Goal: Information Seeking & Learning: Learn about a topic

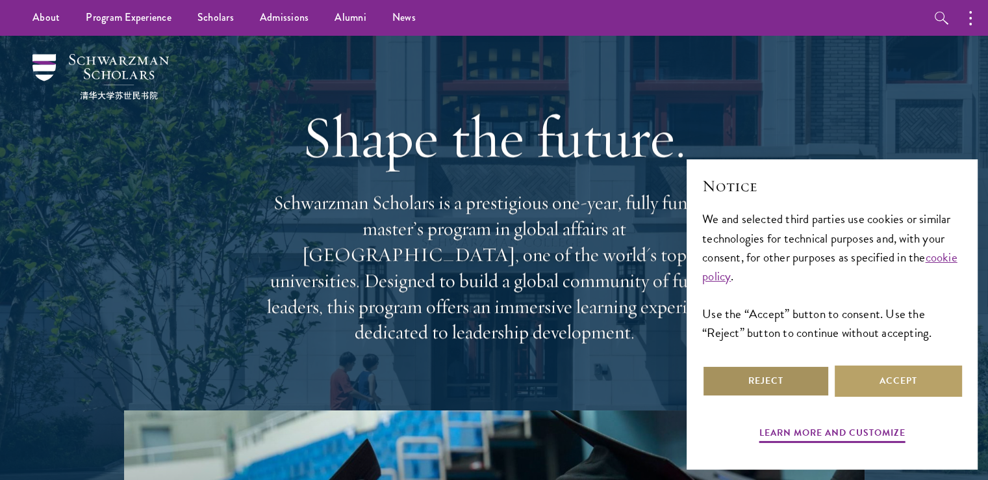
click at [800, 378] on button "Reject" at bounding box center [765, 380] width 127 height 31
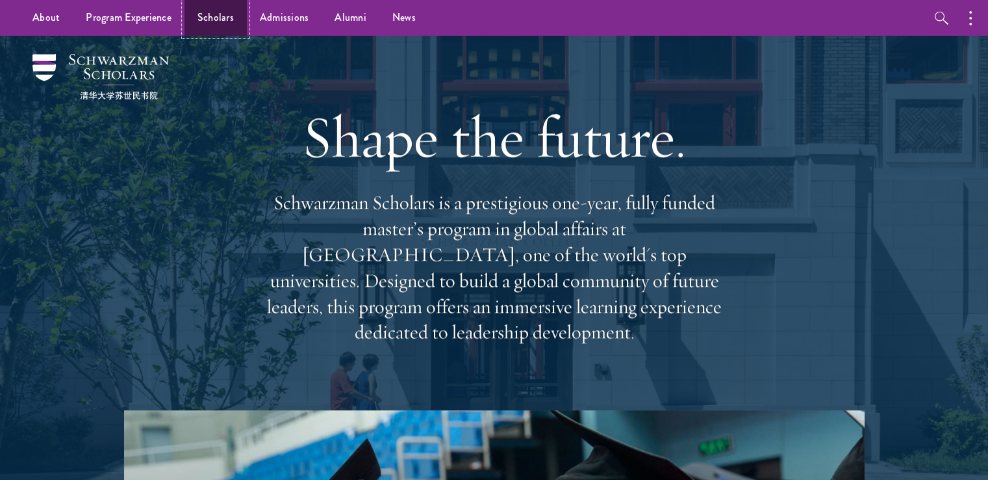
click at [217, 20] on link "Scholars" at bounding box center [216, 18] width 62 height 36
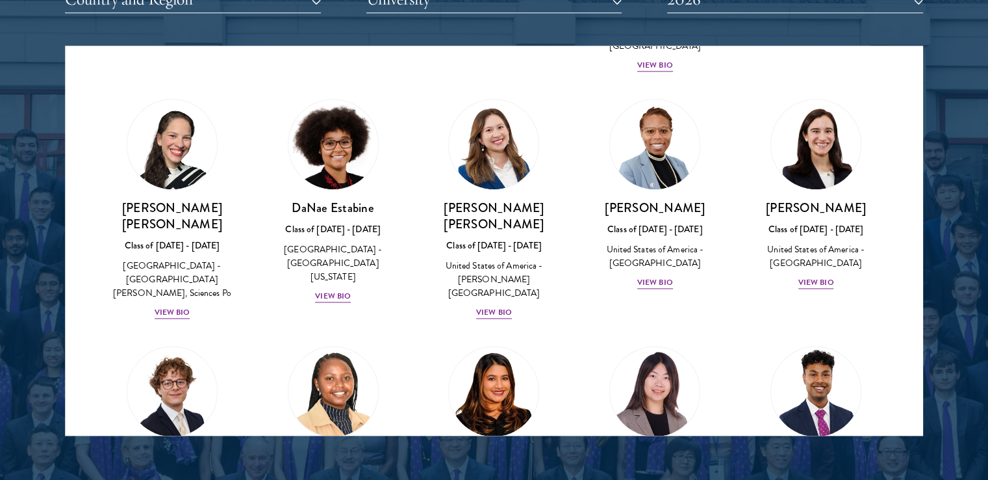
scroll to position [1719, 0]
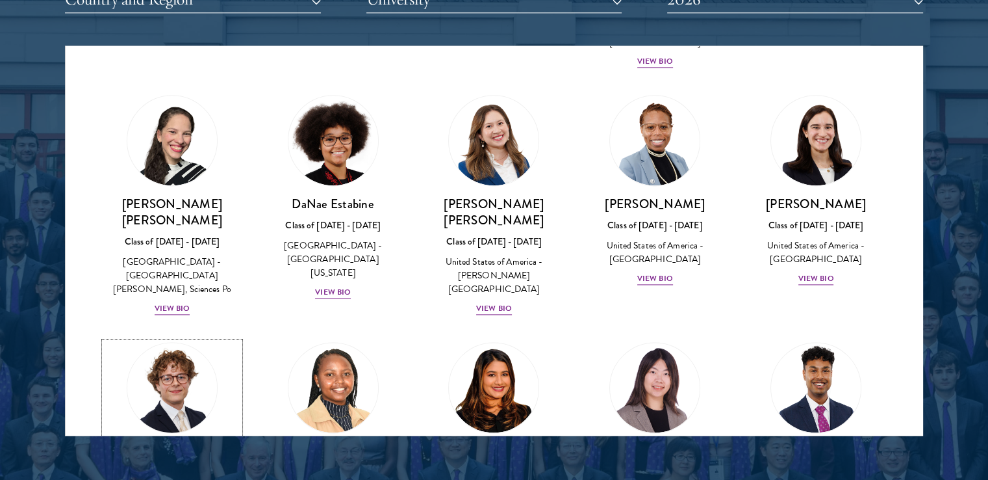
click at [197, 442] on h3 "[PERSON_NAME]" at bounding box center [172, 450] width 135 height 16
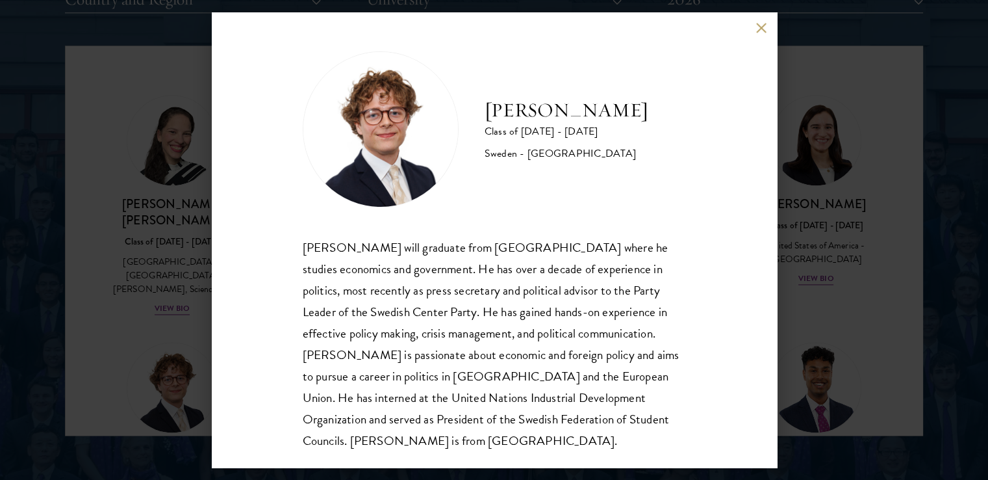
scroll to position [1, 0]
click at [306, 393] on div "[PERSON_NAME] will graduate from [GEOGRAPHIC_DATA] where he studies economics a…" at bounding box center [494, 342] width 383 height 214
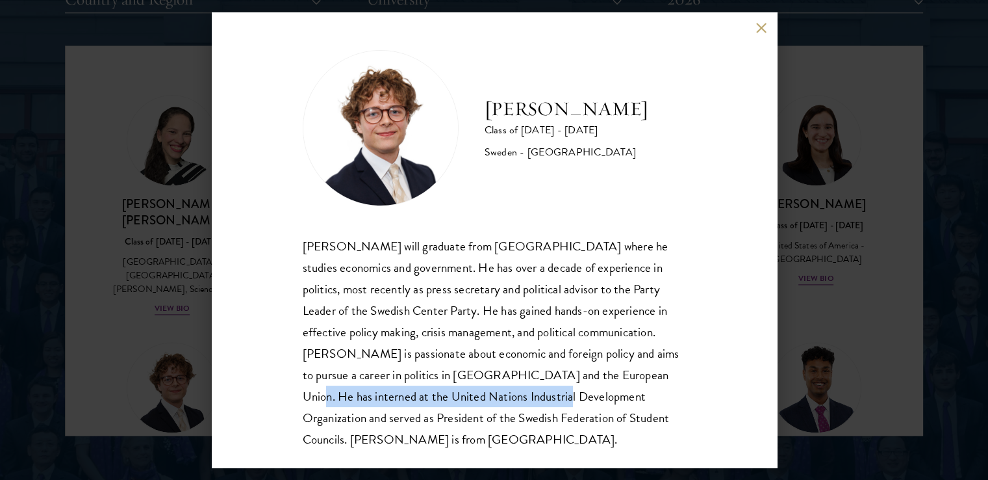
drag, startPoint x: 632, startPoint y: 368, endPoint x: 526, endPoint y: 393, distance: 108.8
click at [526, 393] on div "[PERSON_NAME] will graduate from [GEOGRAPHIC_DATA] where he studies economics a…" at bounding box center [494, 342] width 383 height 214
copy div "United Nations Industrial Development Organization"
click at [758, 28] on button at bounding box center [761, 27] width 11 height 11
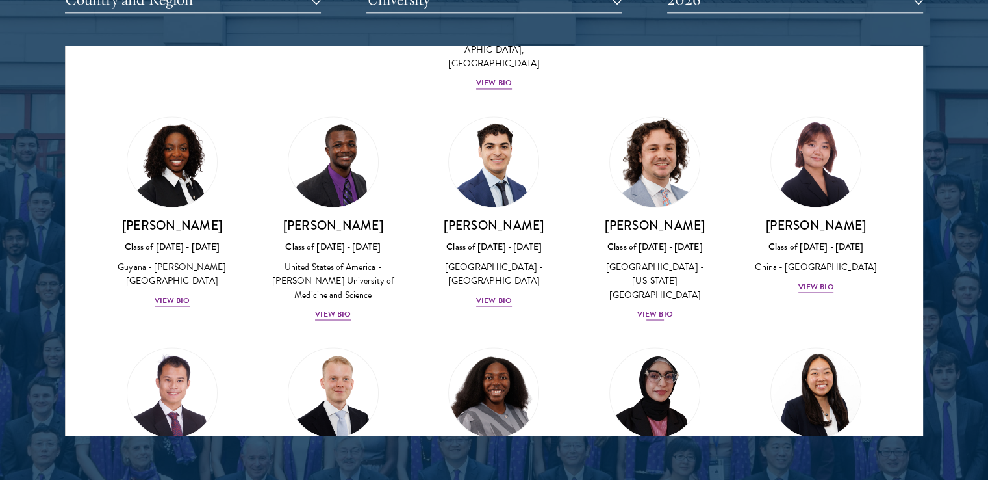
scroll to position [2231, 0]
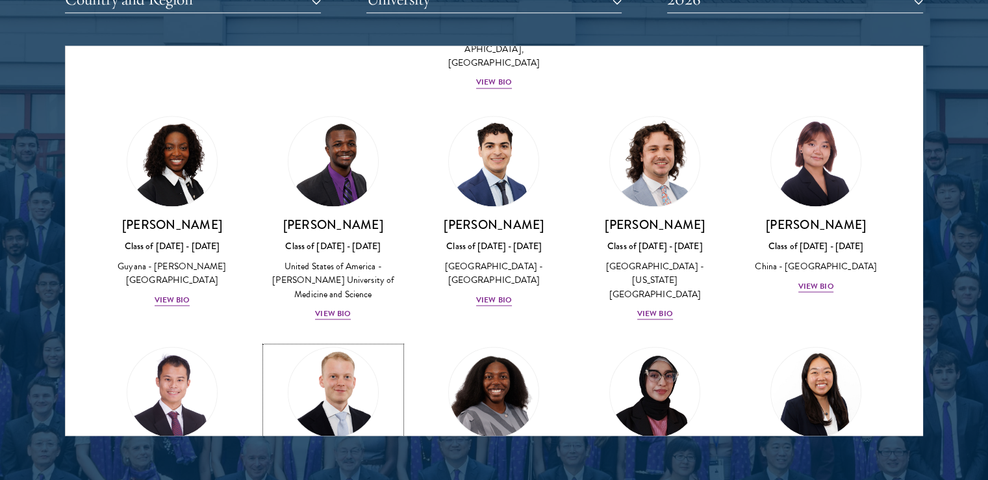
click at [300, 447] on h3 "[PERSON_NAME]" at bounding box center [333, 455] width 135 height 16
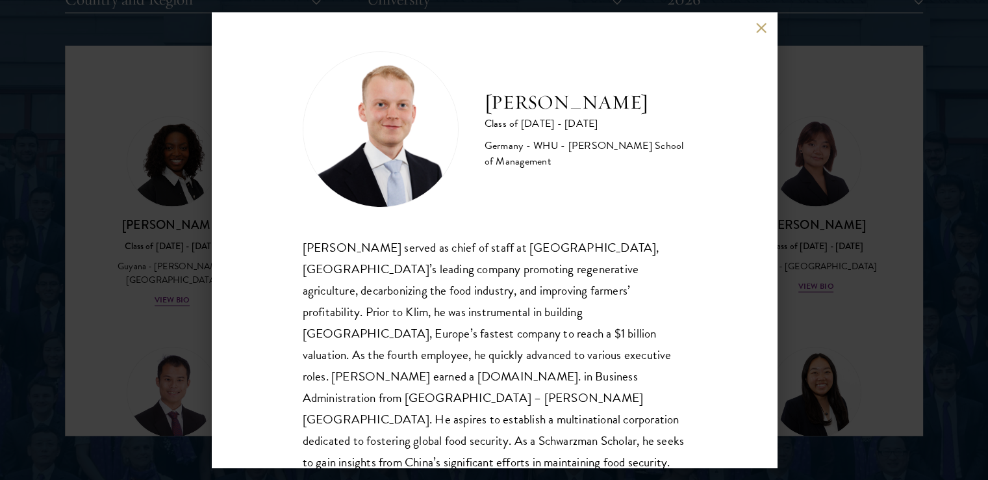
click at [760, 27] on button at bounding box center [761, 27] width 11 height 11
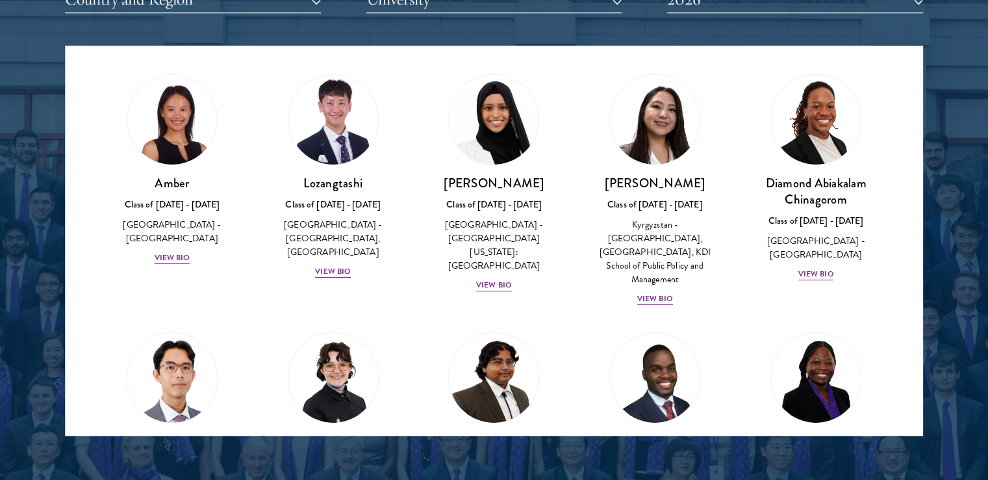
scroll to position [253, 0]
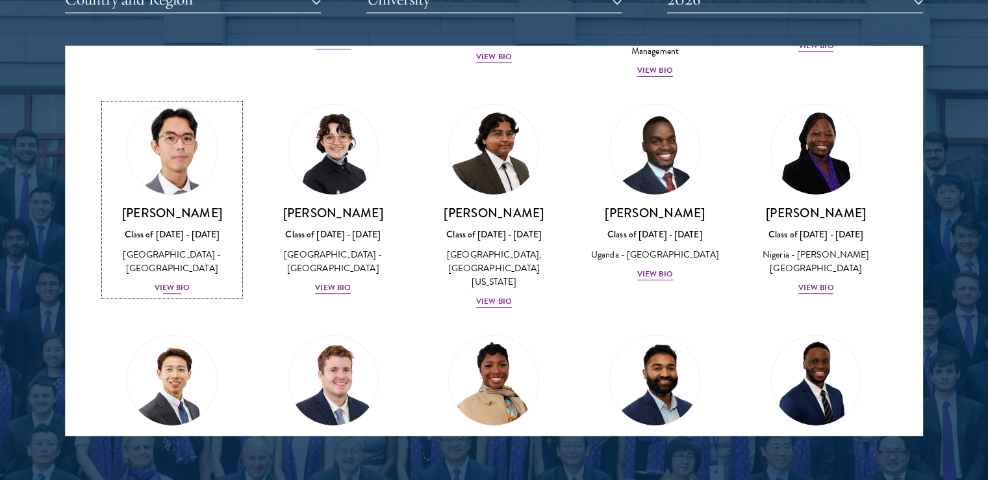
click at [181, 281] on div "View Bio" at bounding box center [173, 287] width 36 height 12
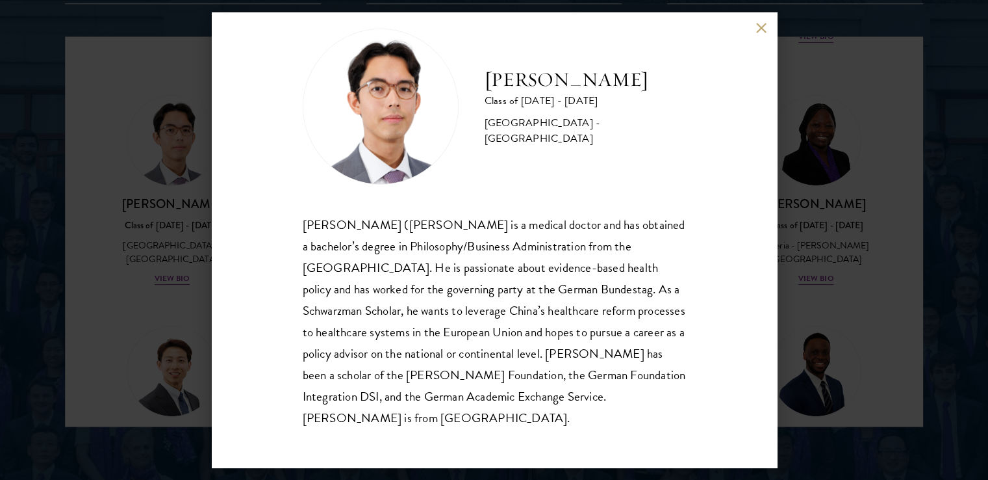
scroll to position [1693, 0]
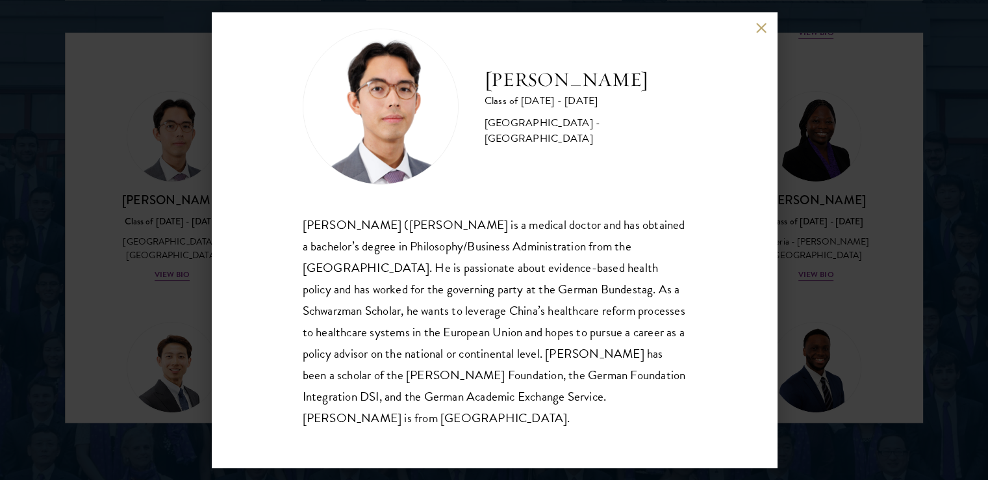
click at [763, 32] on button at bounding box center [761, 27] width 11 height 11
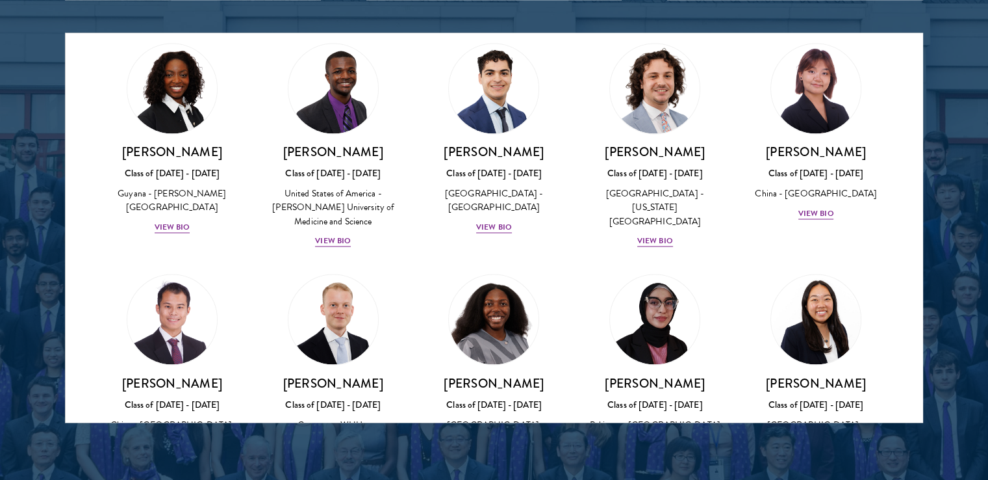
scroll to position [2969, 0]
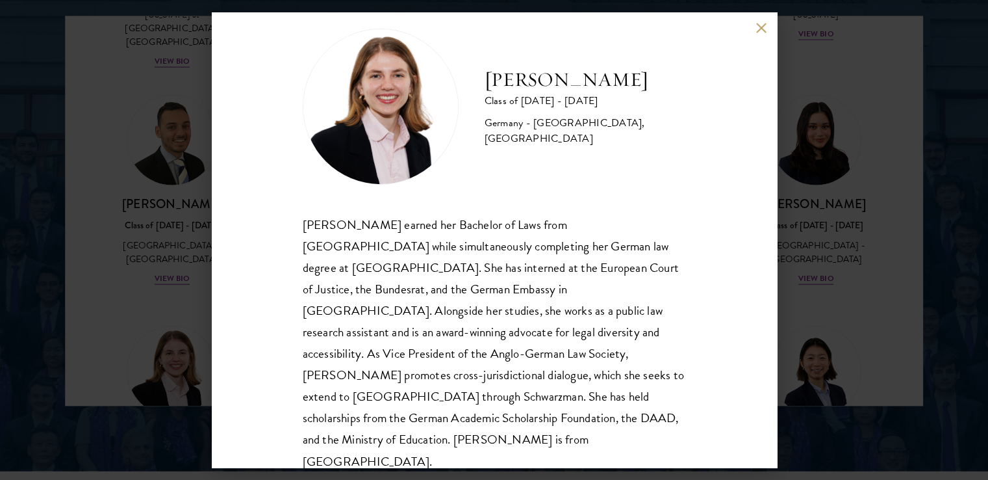
scroll to position [1710, 0]
click at [762, 22] on button at bounding box center [761, 27] width 11 height 11
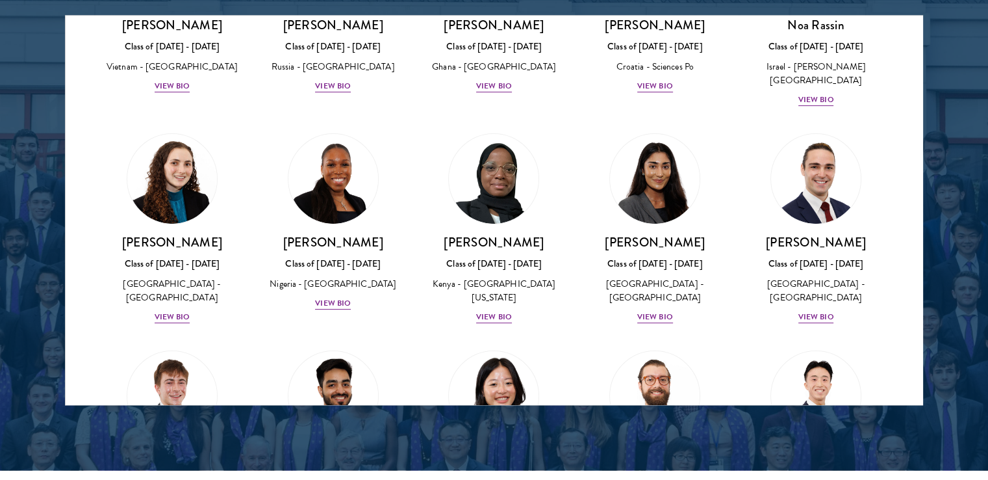
scroll to position [5079, 0]
